Goal: Navigation & Orientation: Find specific page/section

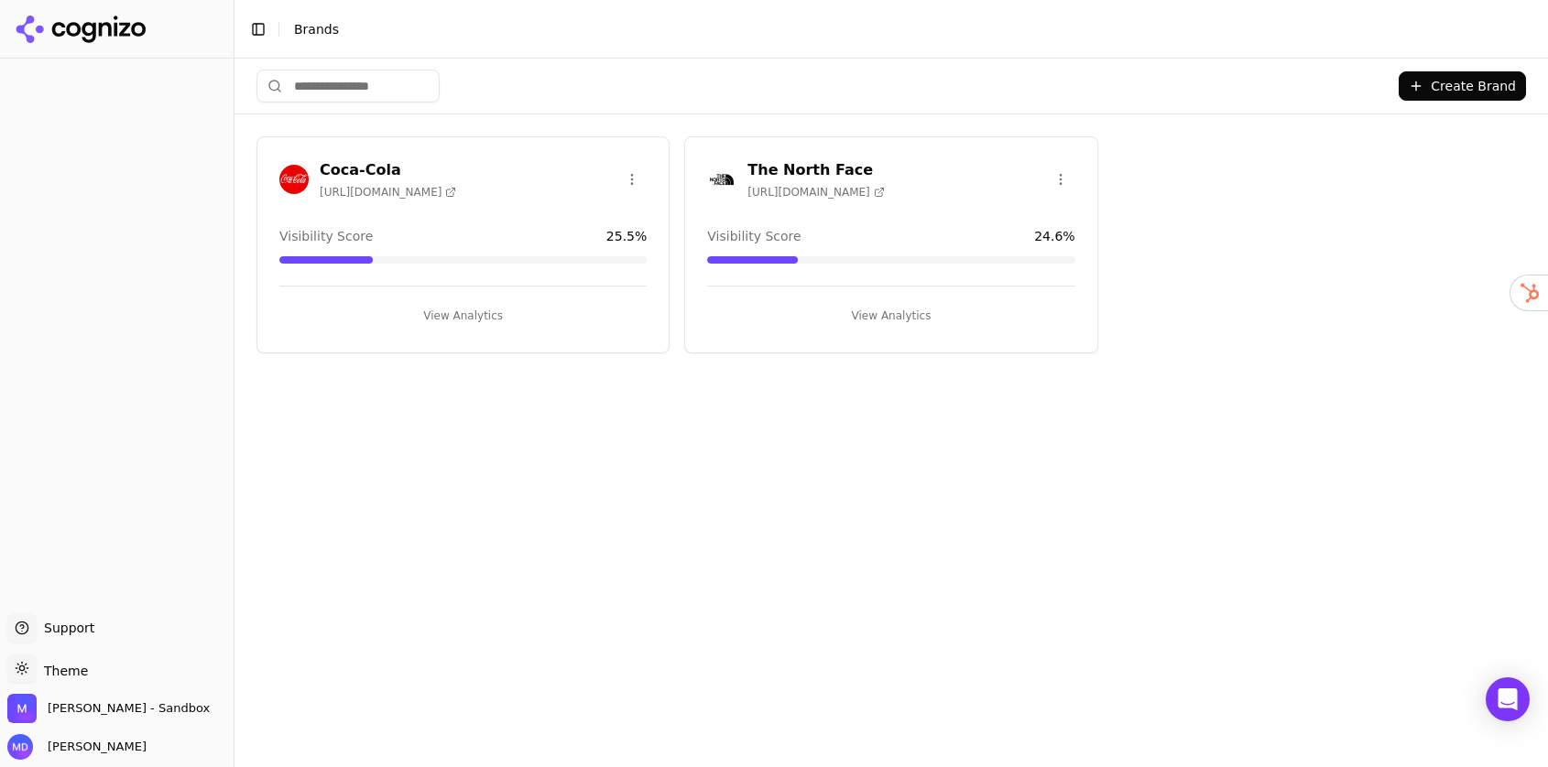
click at [310, 25] on span "Brands" at bounding box center [316, 29] width 45 height 15
click at [63, 720] on span "Melissa Dowd - Sandbox" at bounding box center [108, 708] width 202 height 29
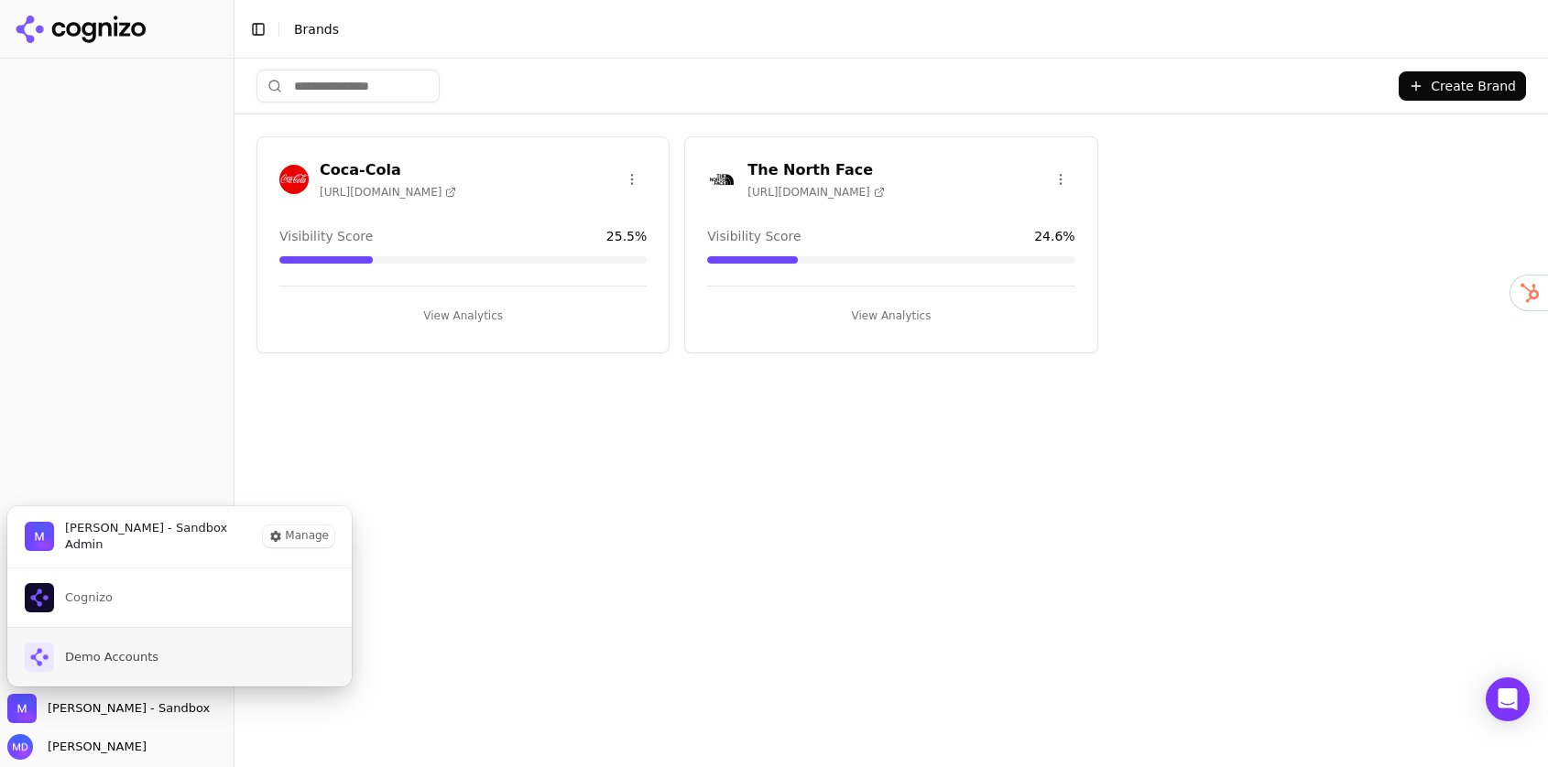
click at [78, 660] on span "Demo Accounts" at bounding box center [111, 657] width 93 height 16
